Goal: Task Accomplishment & Management: Manage account settings

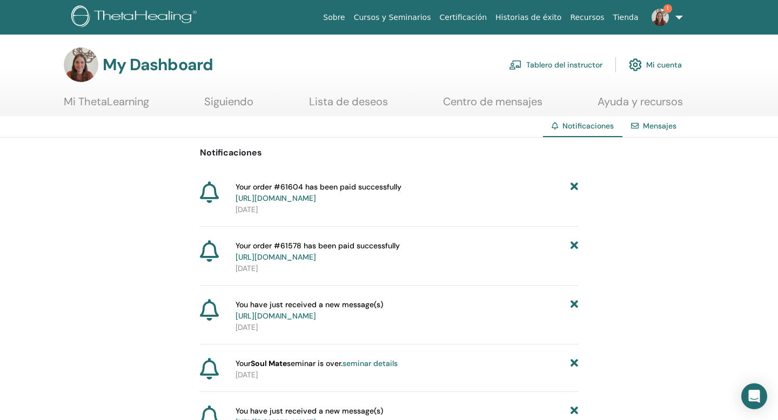
click at [552, 69] on link "Tablero del instructor" at bounding box center [555, 65] width 93 height 24
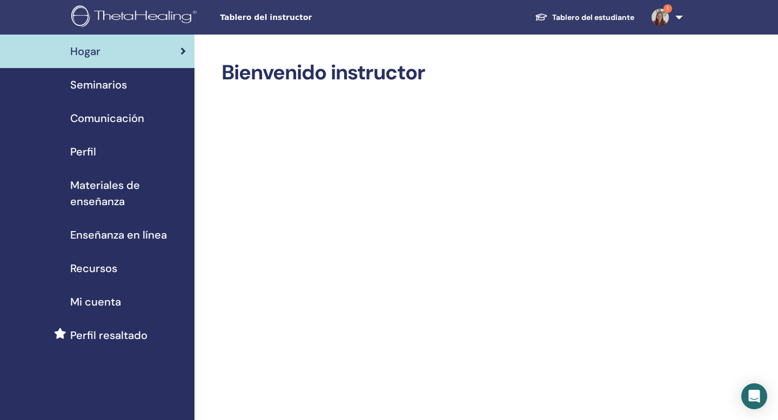
click at [135, 85] on div "Seminarios" at bounding box center [97, 85] width 177 height 16
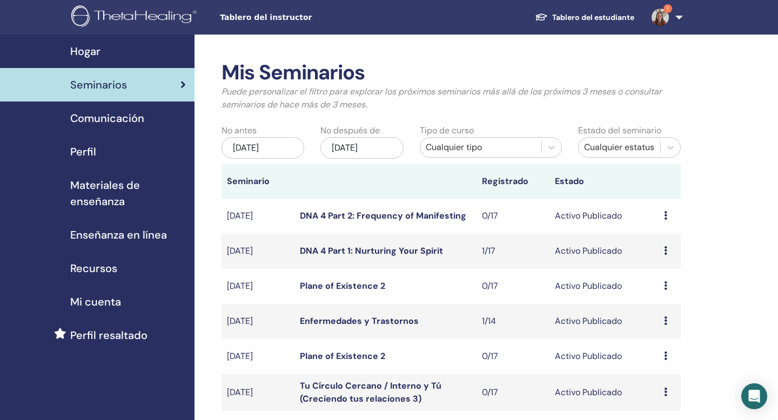
scroll to position [23, 0]
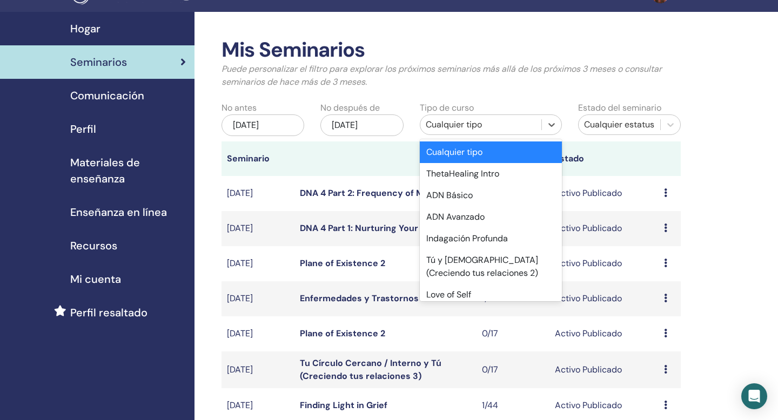
click at [455, 125] on div "Cualquier tipo" at bounding box center [481, 124] width 110 height 13
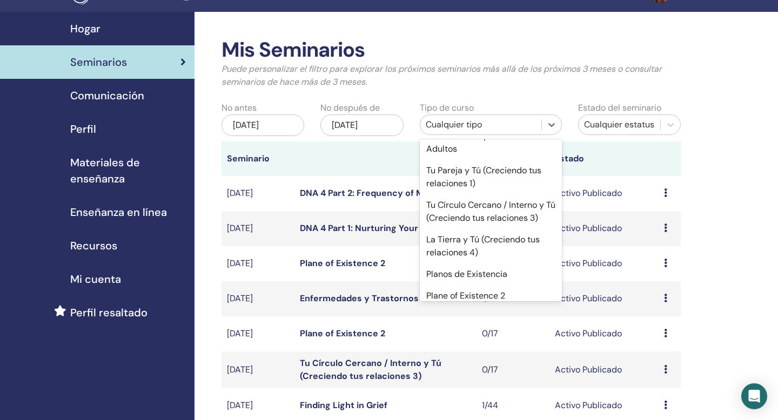
scroll to position [616, 0]
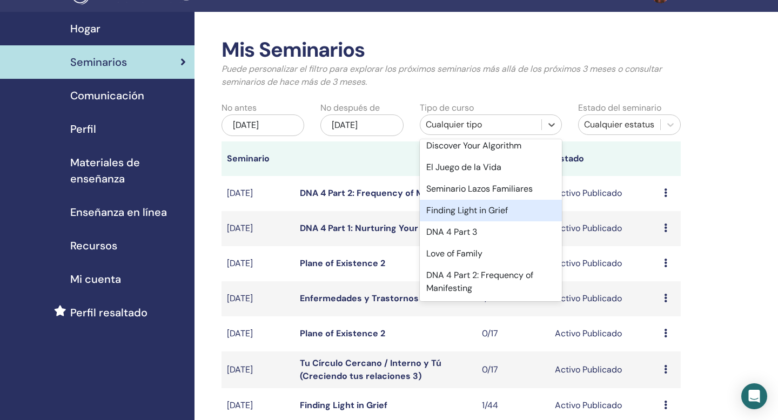
click at [490, 211] on div "Finding Light in Grief" at bounding box center [491, 211] width 142 height 22
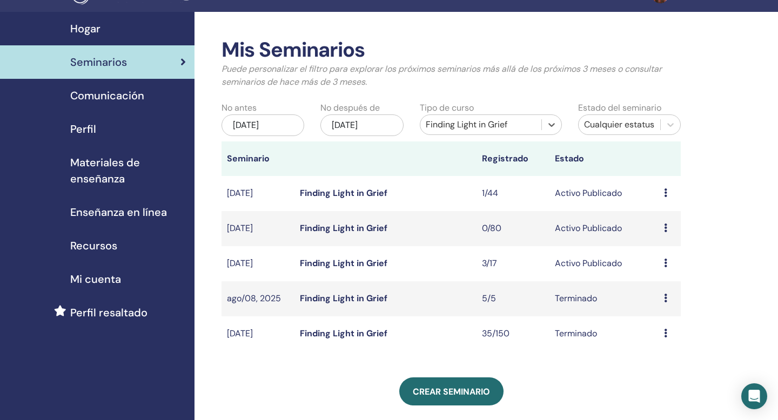
click at [666, 195] on icon at bounding box center [665, 193] width 3 height 9
click at [663, 219] on link "Editar" at bounding box center [653, 220] width 24 height 11
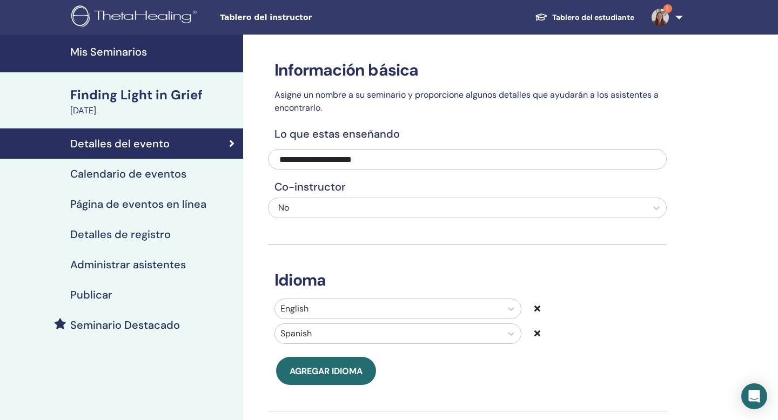
click at [204, 207] on h4 "Página de eventos en línea" at bounding box center [138, 204] width 136 height 13
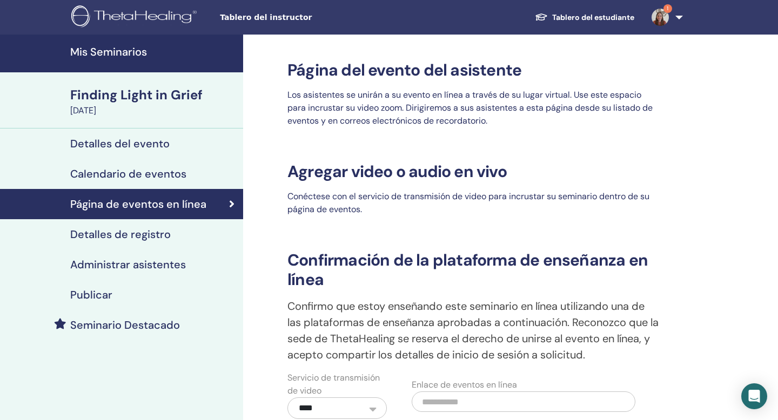
click at [202, 236] on div "Detalles de registro" at bounding box center [122, 234] width 226 height 13
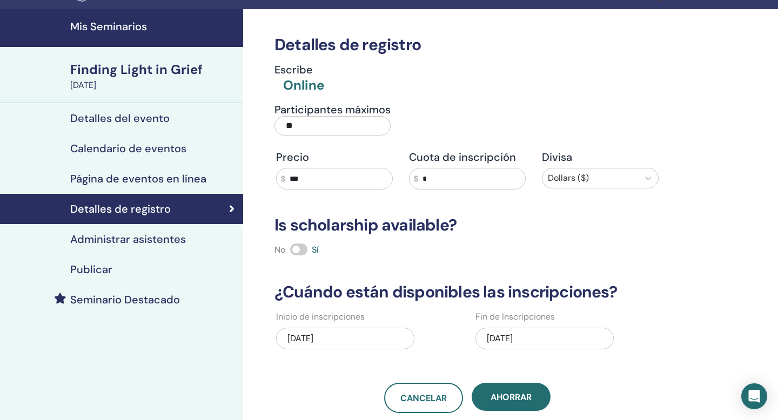
scroll to position [30, 0]
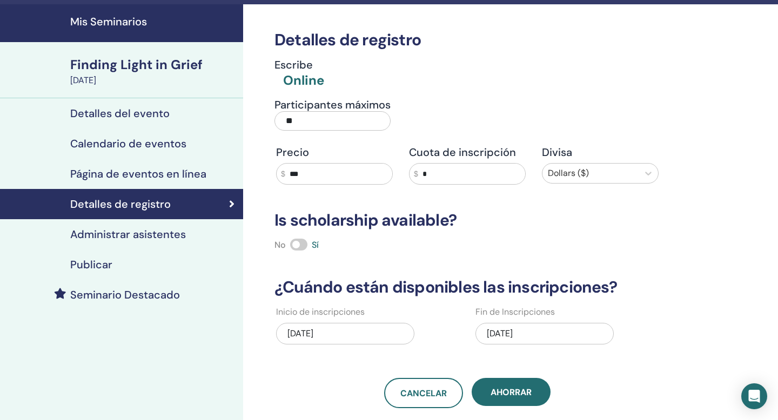
click at [189, 114] on div "Detalles del evento" at bounding box center [122, 113] width 226 height 13
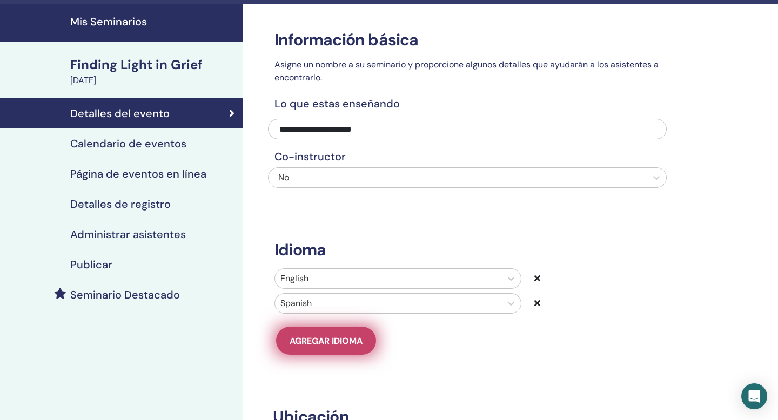
click at [314, 346] on span "Agregar idioma" at bounding box center [326, 341] width 73 height 11
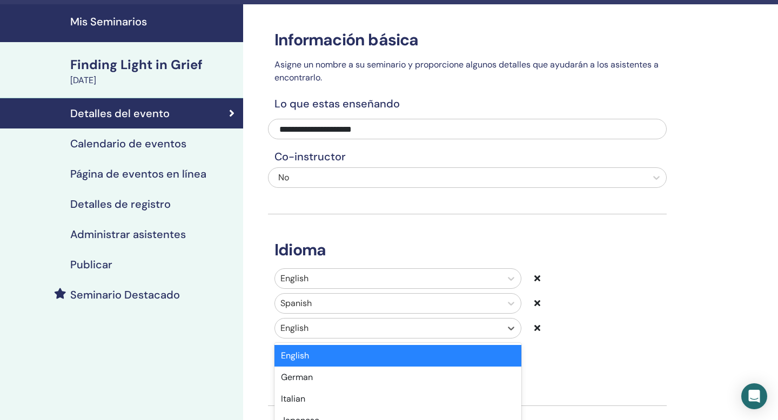
scroll to position [119, 0]
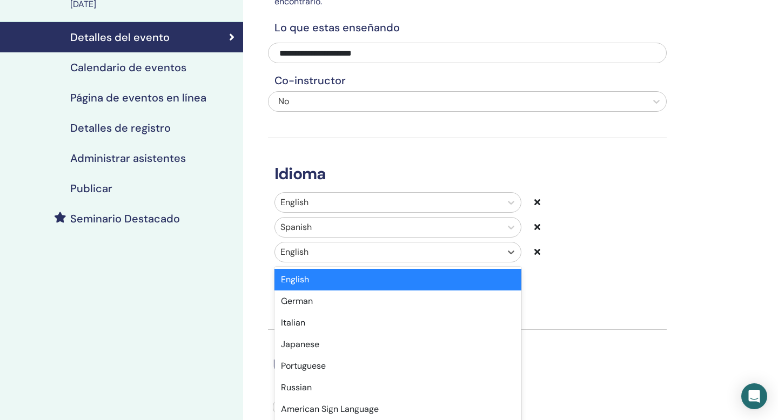
click at [312, 263] on div "option English selected, 1 of 47. 47 results available. Use Up and Down to choo…" at bounding box center [398, 252] width 247 height 21
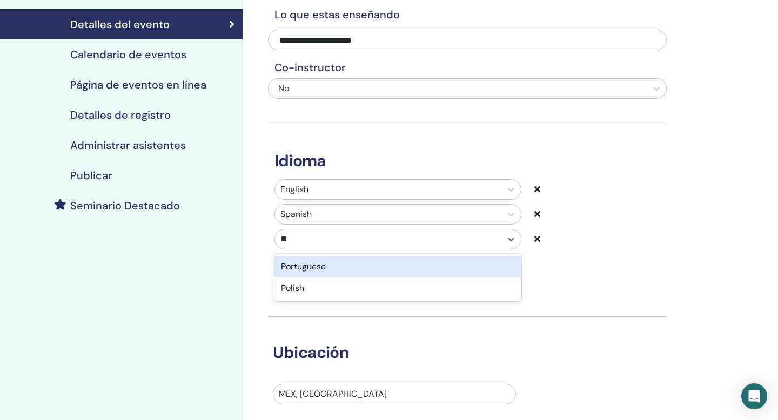
type input "***"
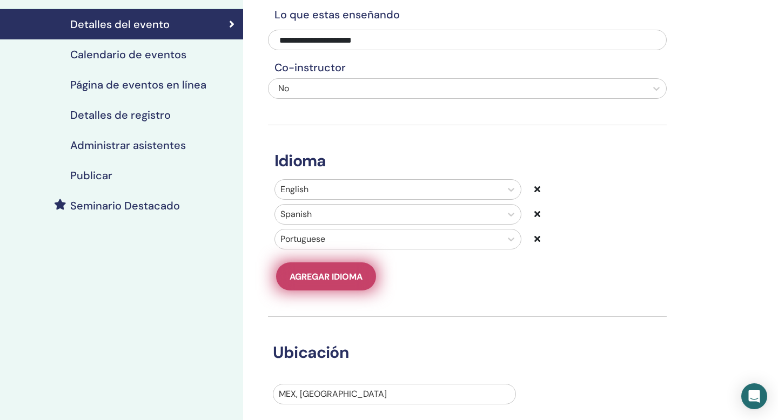
click at [312, 284] on button "Agregar idioma" at bounding box center [326, 277] width 100 height 28
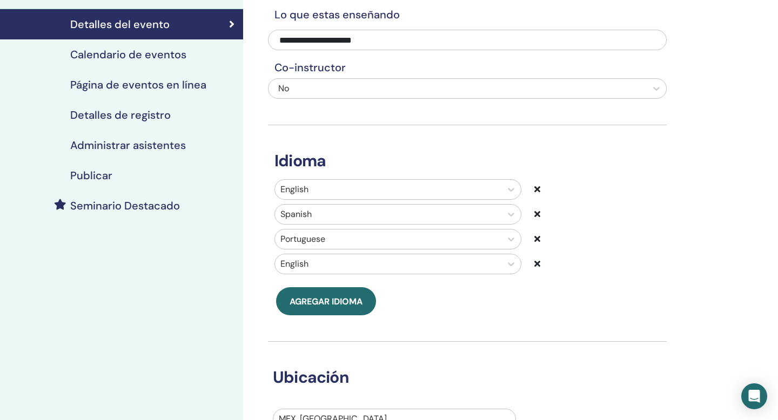
click at [539, 264] on icon at bounding box center [537, 263] width 6 height 9
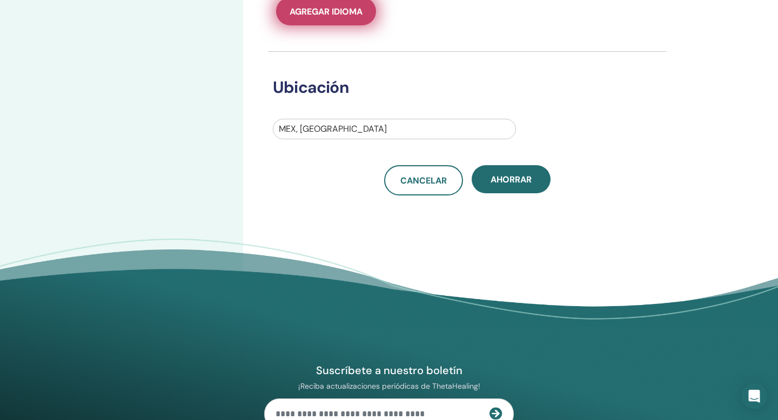
scroll to position [431, 0]
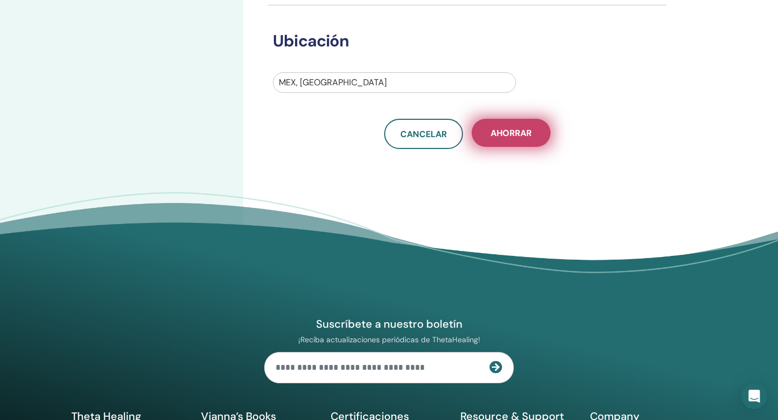
click at [504, 141] on button "Ahorrar" at bounding box center [511, 133] width 79 height 28
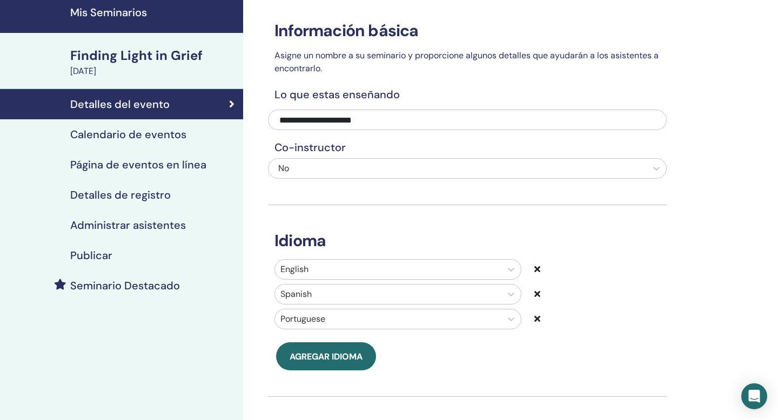
scroll to position [45, 0]
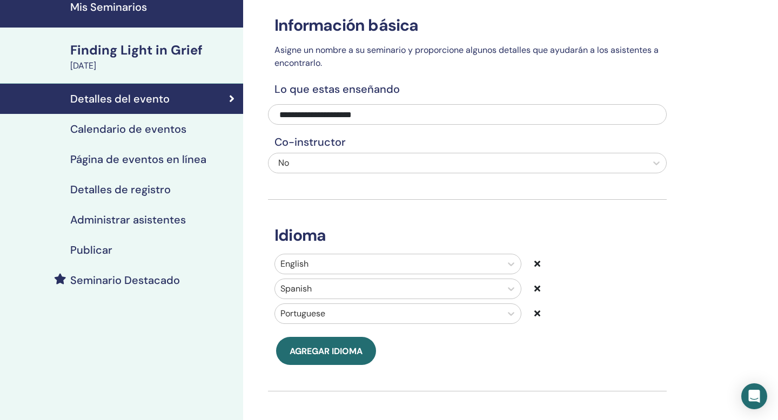
click at [200, 191] on div "Detalles de registro" at bounding box center [122, 189] width 226 height 13
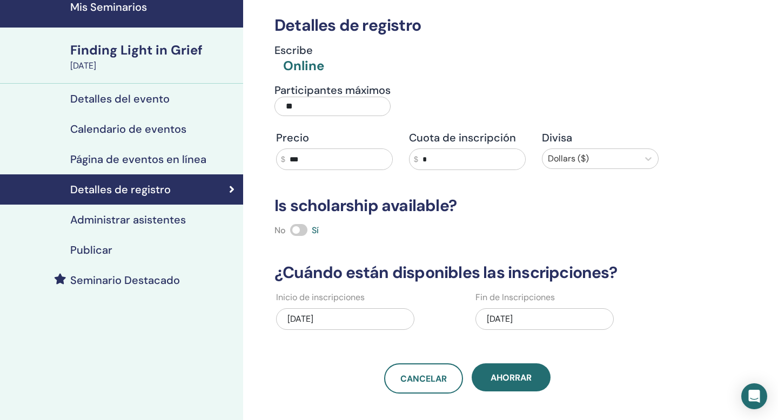
click at [226, 133] on div "Calendario de eventos" at bounding box center [122, 129] width 226 height 13
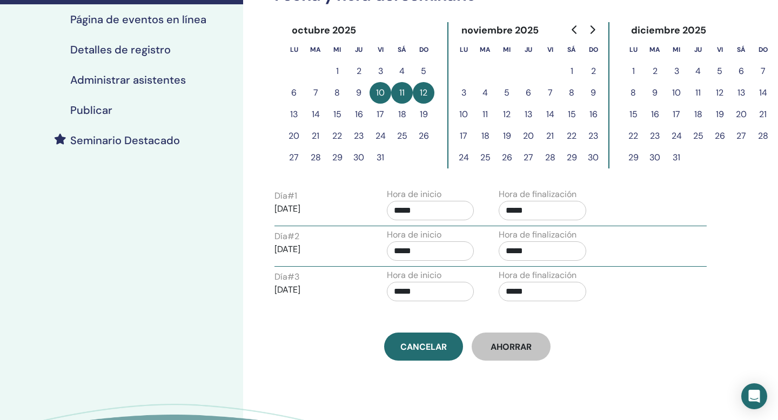
scroll to position [138, 0]
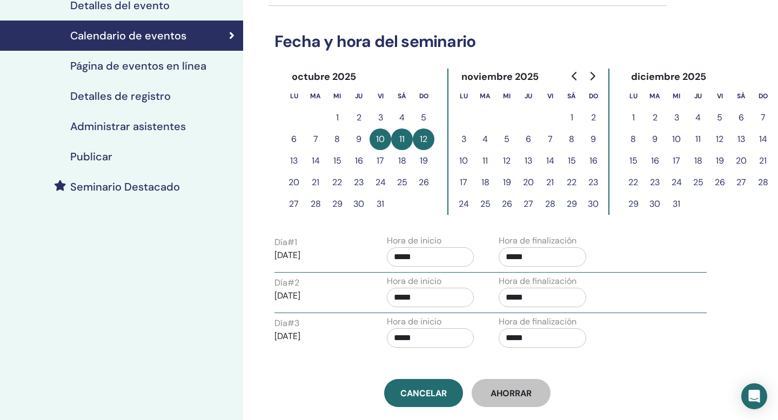
click at [246, 232] on div "Zona horaria (GMT-8) [GEOGRAPHIC_DATA]/[US_STATE] Fecha y [PERSON_NAME] [DATE] …" at bounding box center [502, 227] width 519 height 662
click at [205, 127] on div "Administrar asistentes" at bounding box center [122, 126] width 226 height 13
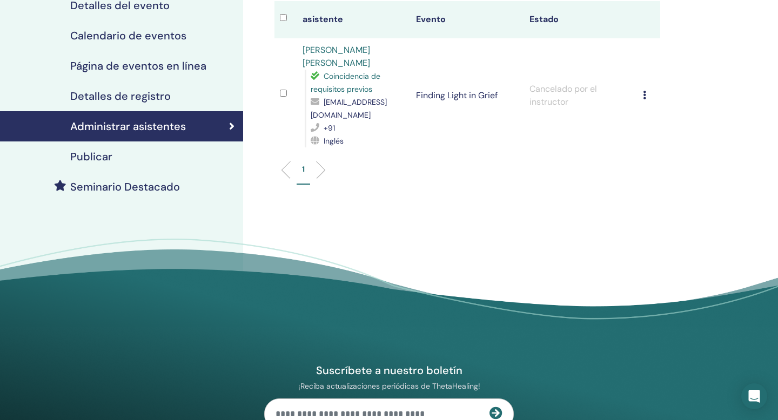
click at [224, 155] on div "Publicar" at bounding box center [122, 156] width 226 height 13
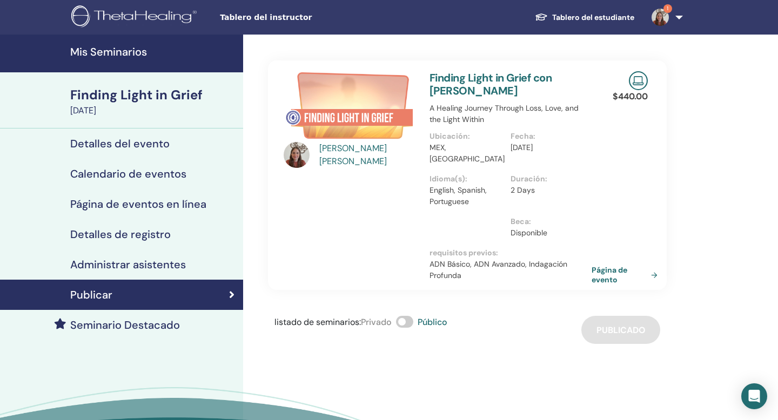
click at [199, 329] on div "Seminario Destacado" at bounding box center [122, 325] width 226 height 13
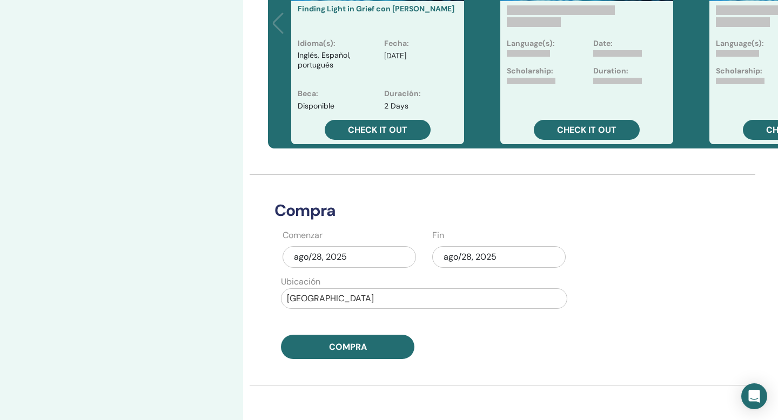
scroll to position [379, 0]
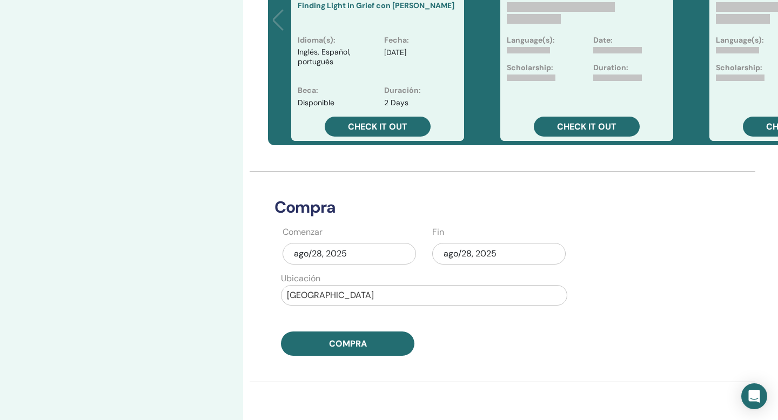
click at [325, 257] on div "ago/28, 2025" at bounding box center [349, 254] width 133 height 22
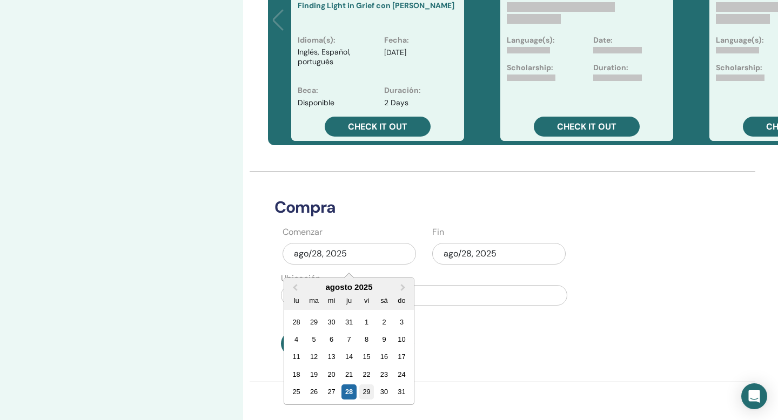
click at [367, 392] on div "29" at bounding box center [366, 392] width 15 height 15
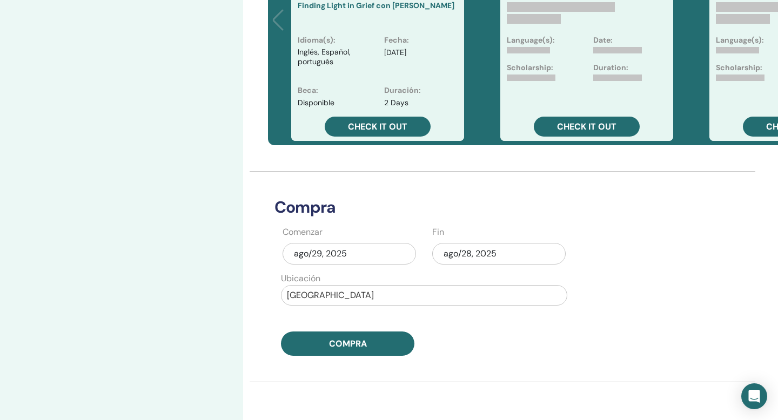
click at [385, 256] on div "ago/29, 2025" at bounding box center [349, 254] width 133 height 22
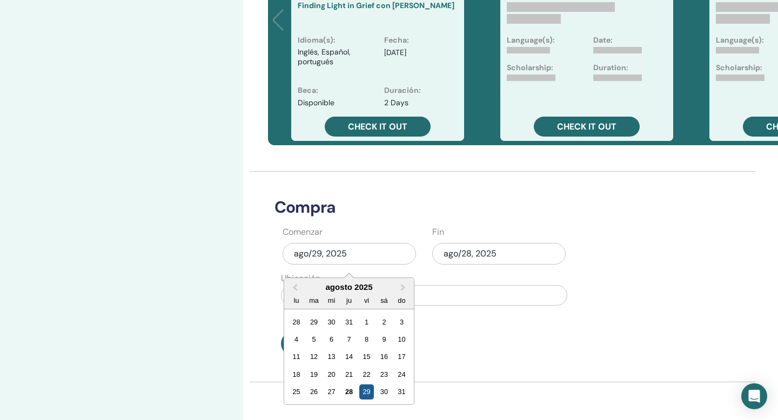
click at [366, 391] on div "29" at bounding box center [366, 392] width 15 height 15
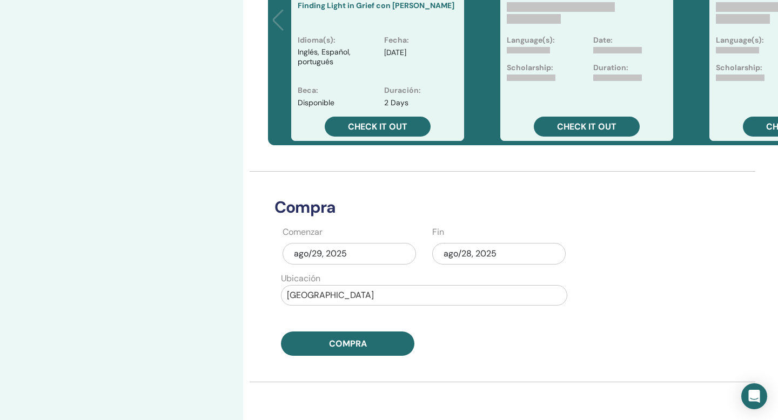
click at [467, 258] on div "ago/28, 2025" at bounding box center [498, 254] width 133 height 22
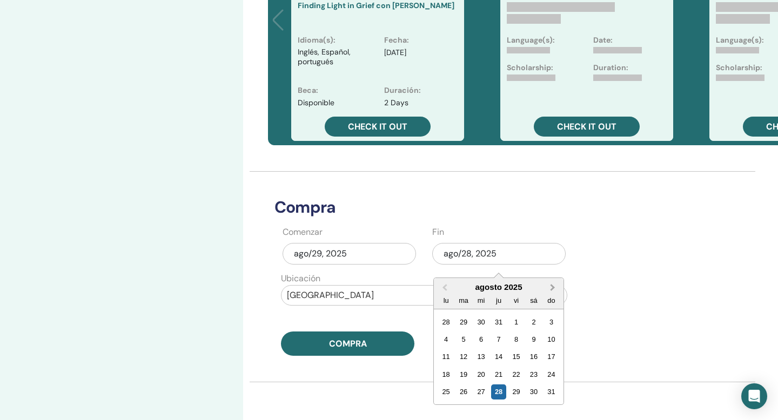
click at [553, 288] on span "Next Month" at bounding box center [553, 287] width 0 height 11
click at [482, 323] on div "3" at bounding box center [481, 322] width 15 height 15
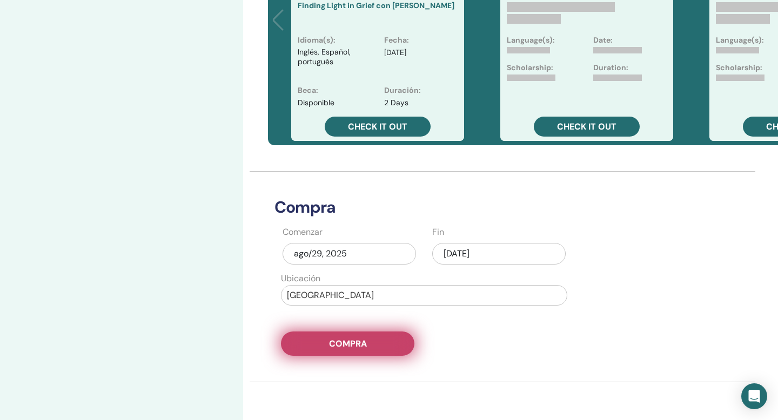
click at [381, 346] on button "Compra" at bounding box center [347, 344] width 133 height 24
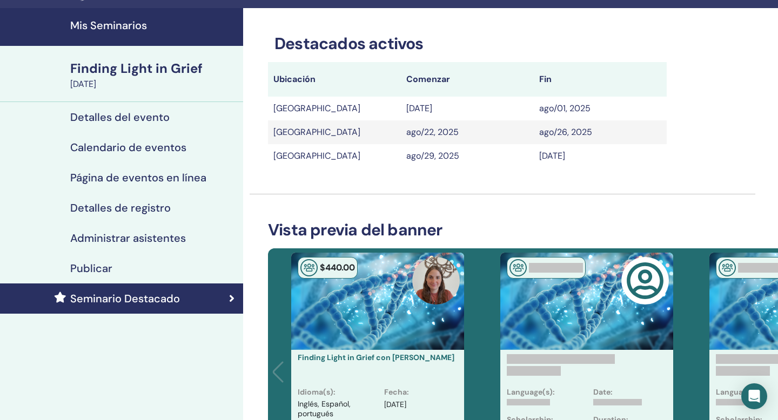
scroll to position [0, 0]
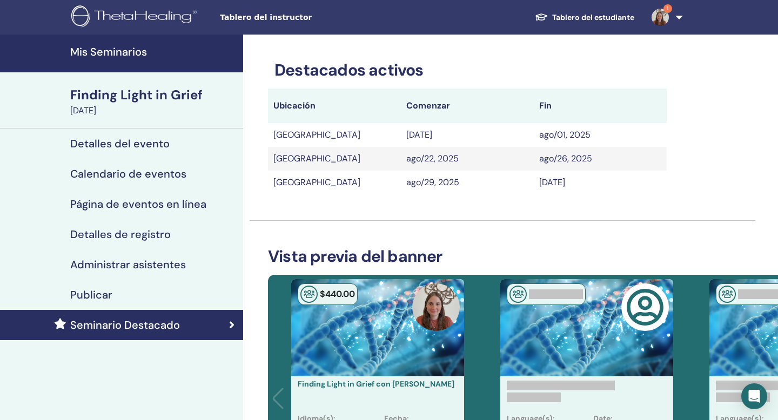
click at [144, 292] on div "Publicar" at bounding box center [122, 295] width 226 height 13
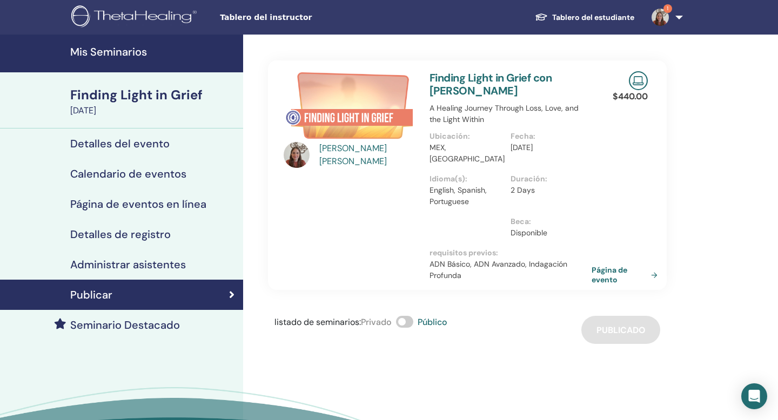
click at [120, 48] on h4 "Mis Seminarios" at bounding box center [153, 51] width 166 height 13
